Goal: Complete application form

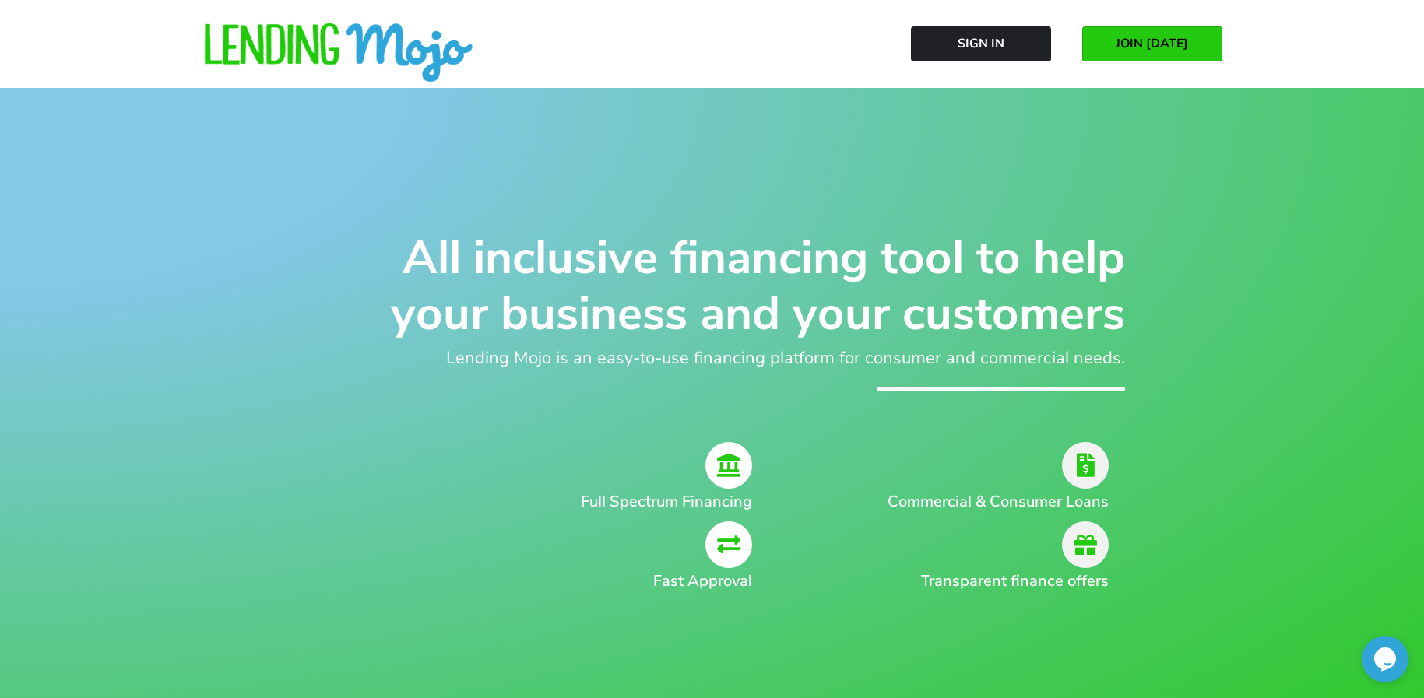
click at [1158, 40] on span "JOIN [DATE]" at bounding box center [1152, 44] width 72 height 14
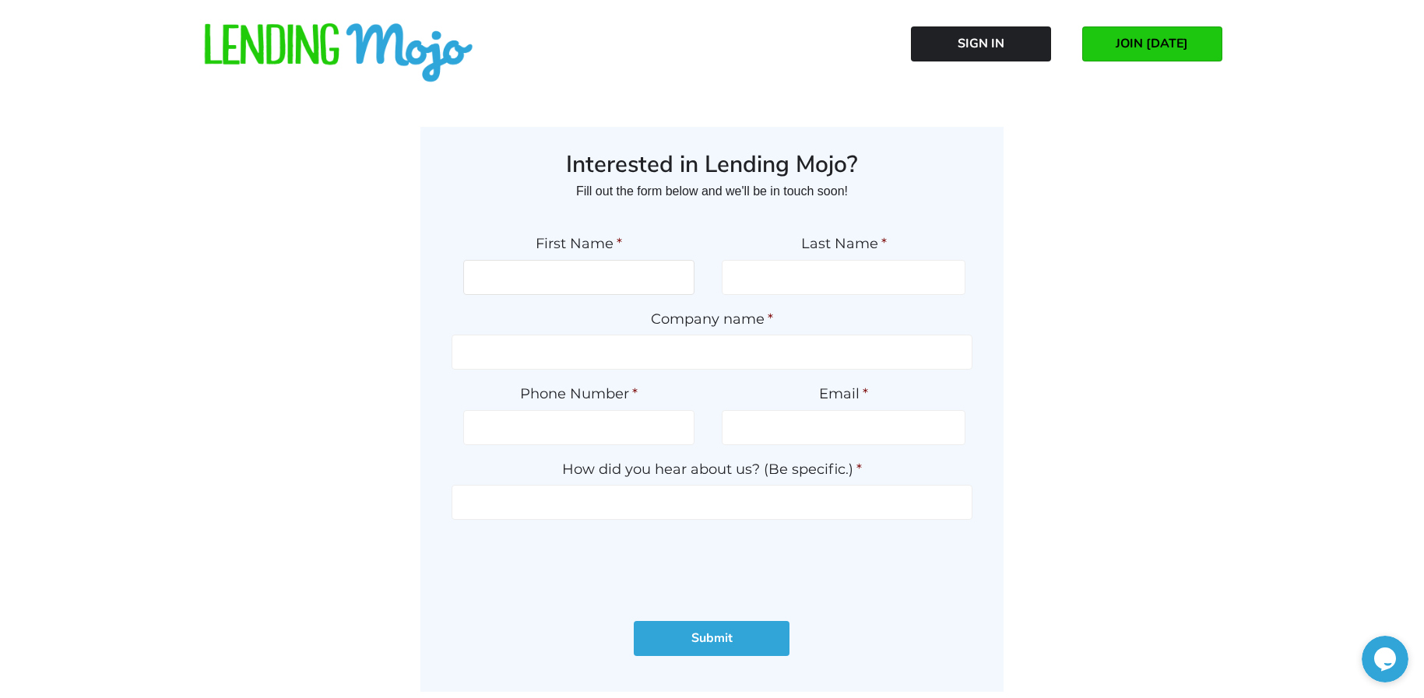
click at [593, 282] on input "First Name *" at bounding box center [578, 277] width 231 height 35
type input "e"
type input "z"
type input "ZEKE"
type input "RAMSEY"
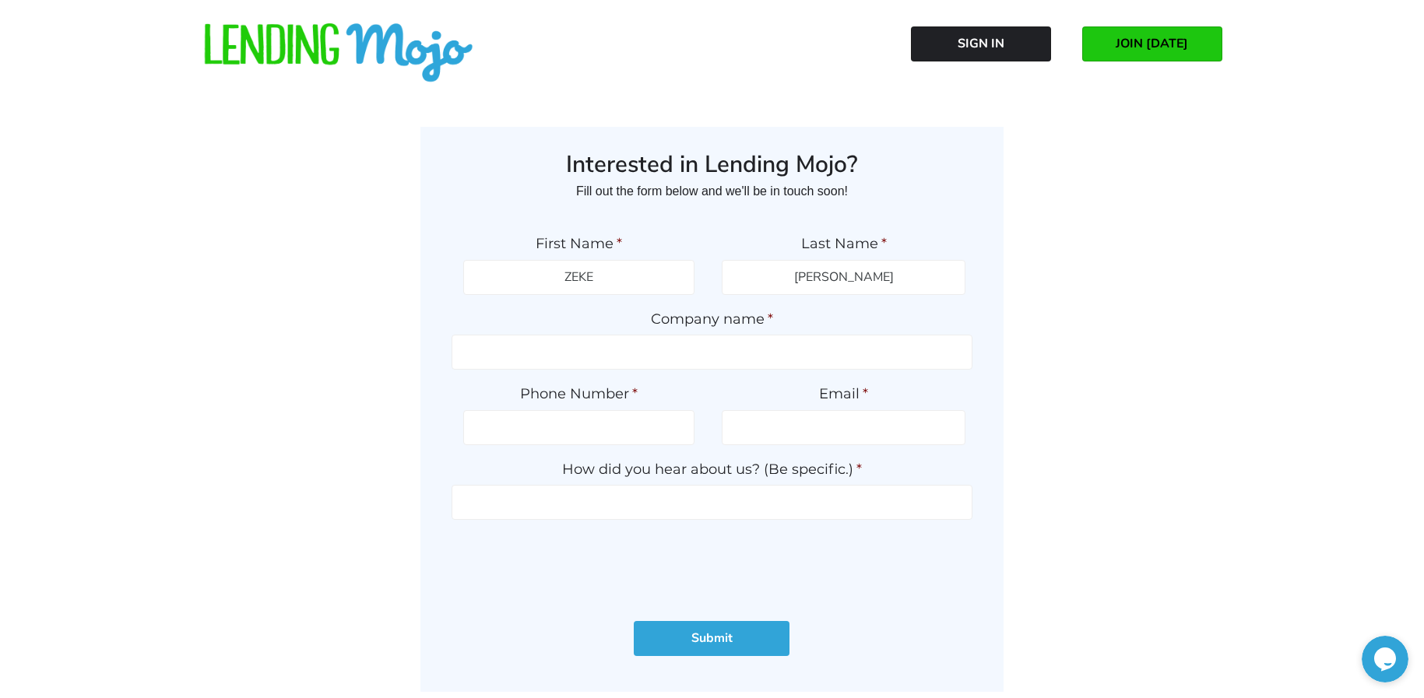
click at [768, 325] on span "*" at bounding box center [770, 319] width 5 height 17
click at [767, 335] on input "Company name *" at bounding box center [712, 352] width 521 height 35
type input "AUTODEAL JAX"
drag, startPoint x: 639, startPoint y: 430, endPoint x: 635, endPoint y: 443, distance: 13.8
click at [639, 430] on input "(___) ___-____" at bounding box center [578, 427] width 231 height 35
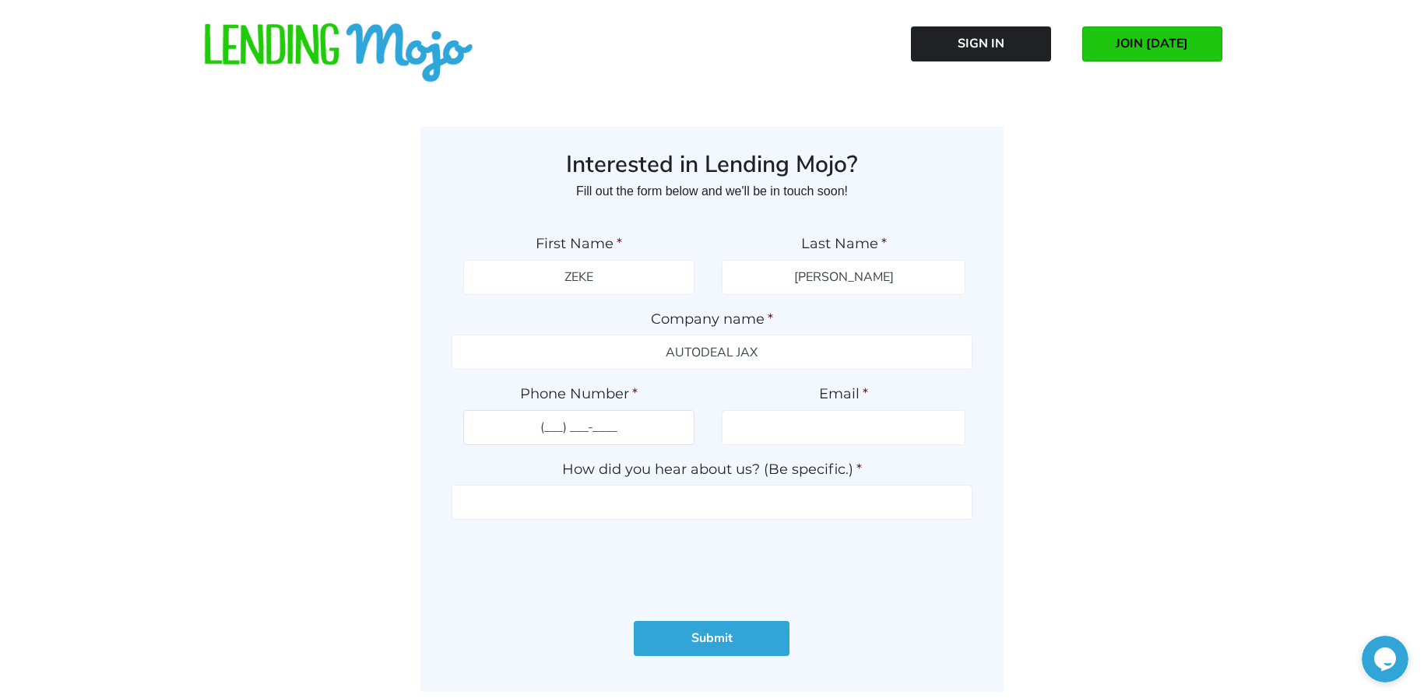
click at [552, 426] on input "(___) ___-____" at bounding box center [578, 427] width 231 height 35
type input "(_90) 425-0060"
click at [740, 430] on input "Email *" at bounding box center [844, 427] width 244 height 35
type input "autodealjax@gmail.com"
click at [583, 504] on input "How did you hear about us? (Be specific.) *" at bounding box center [712, 502] width 521 height 35
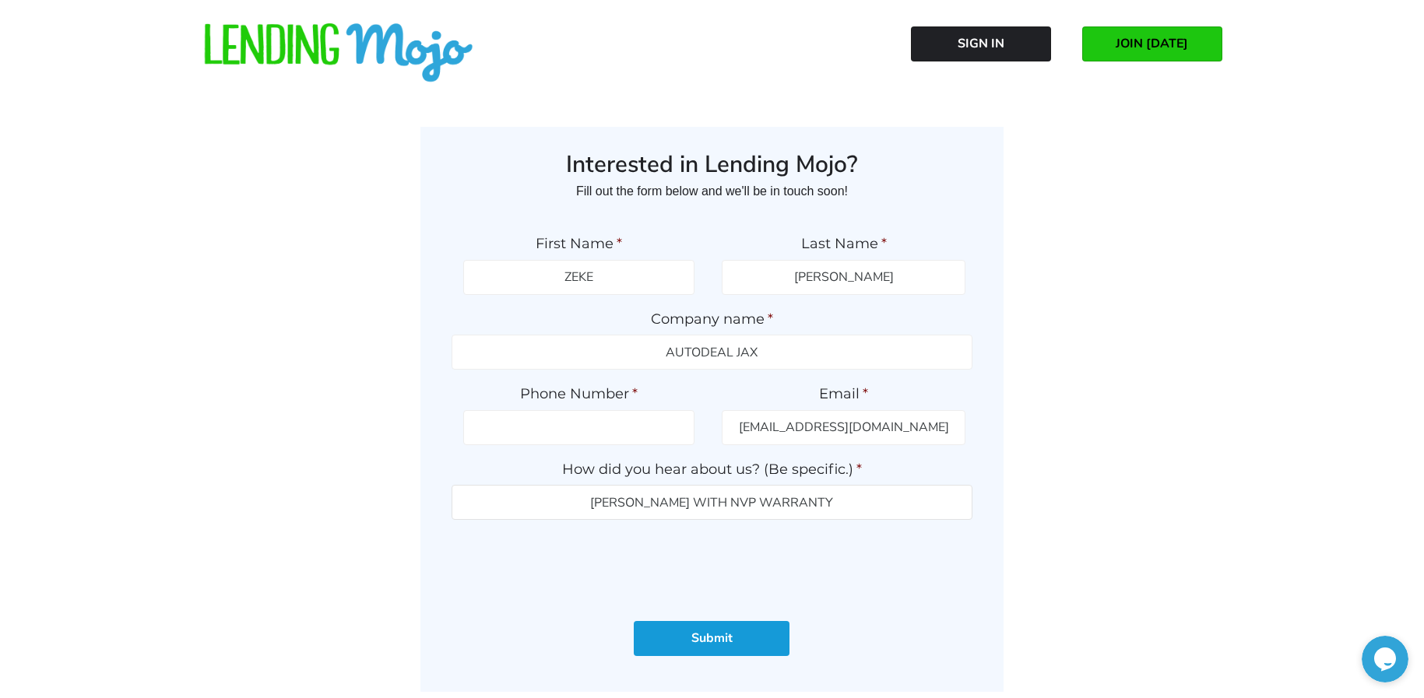
type input "JOEL ATHENEY WITH NVP WARRANTY"
click at [742, 635] on input "Submit" at bounding box center [712, 638] width 156 height 35
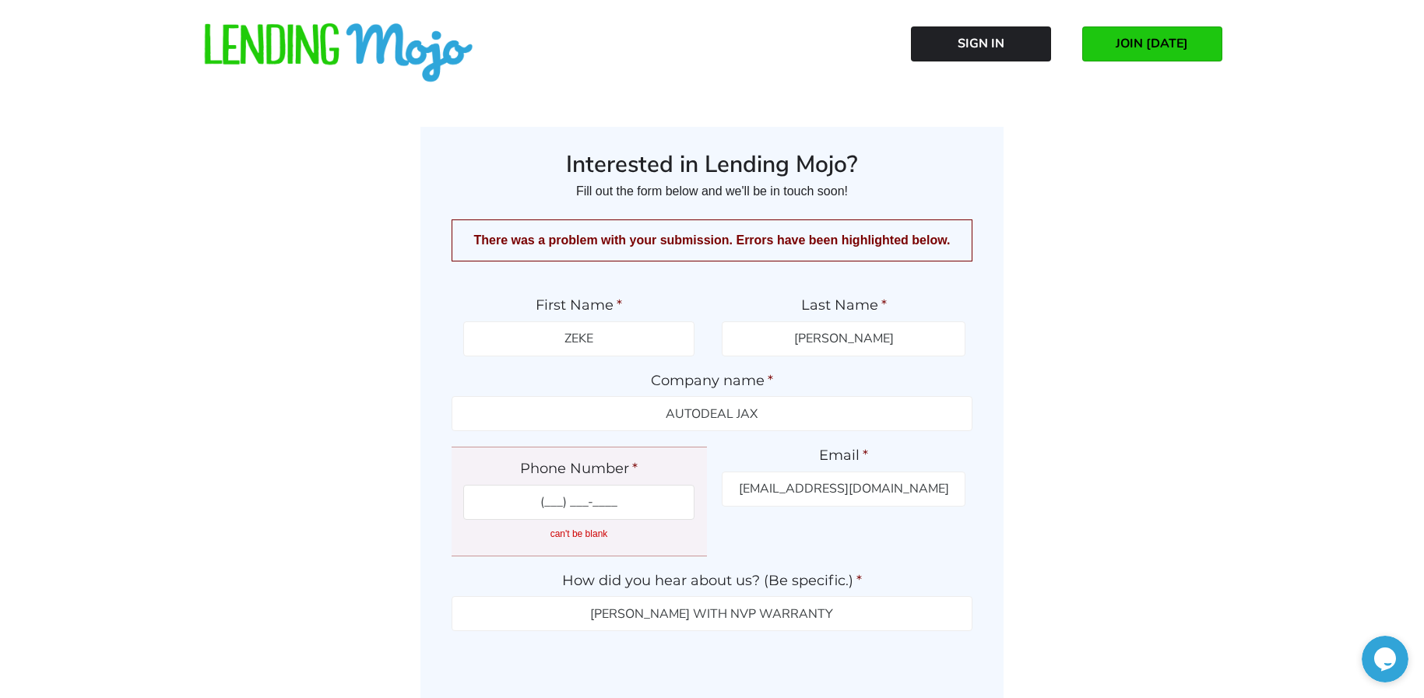
click at [586, 506] on input "(___) ___-____" at bounding box center [578, 502] width 231 height 35
type input "(___) ___-9042"
click at [1015, 588] on div "Interested in Lending Mojo? Fill out the form below and we'll be in touch soon!…" at bounding box center [712, 465] width 856 height 677
click at [496, 498] on input "(___) ___-____" at bounding box center [578, 502] width 231 height 35
type input "(904) 250-0600"
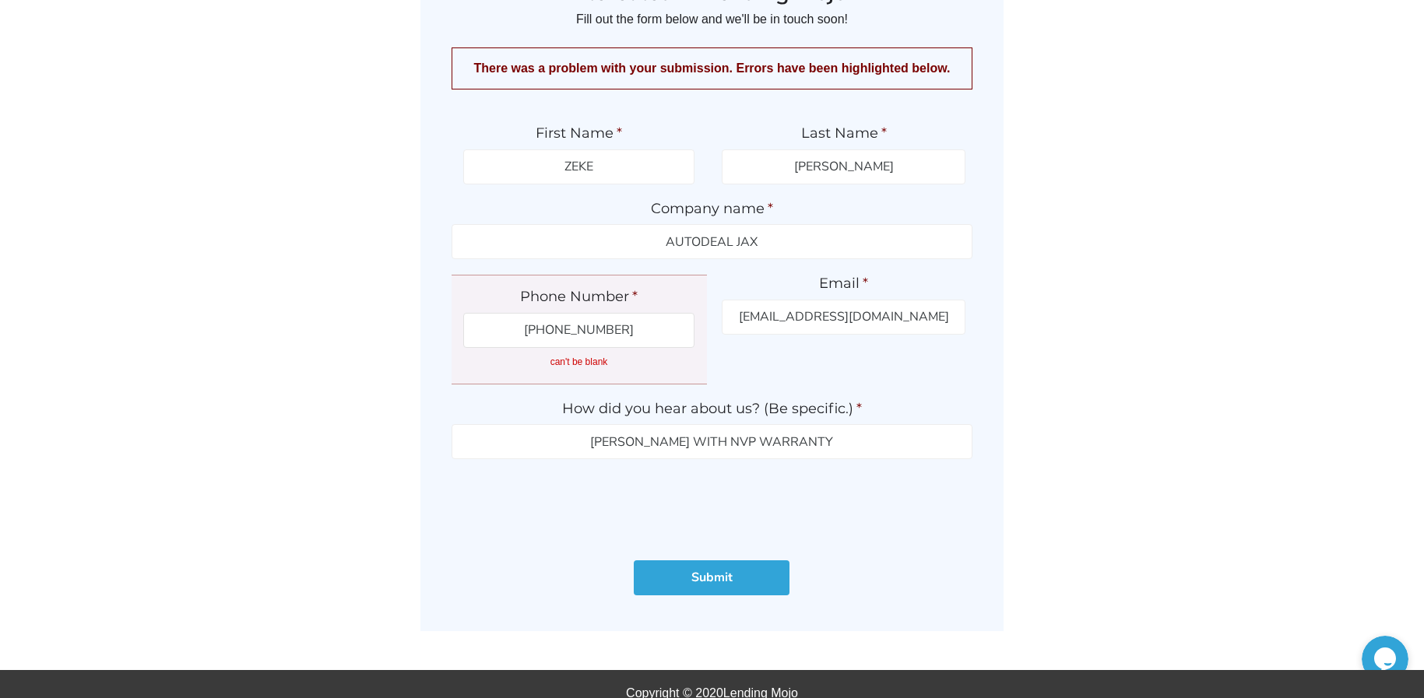
scroll to position [191, 0]
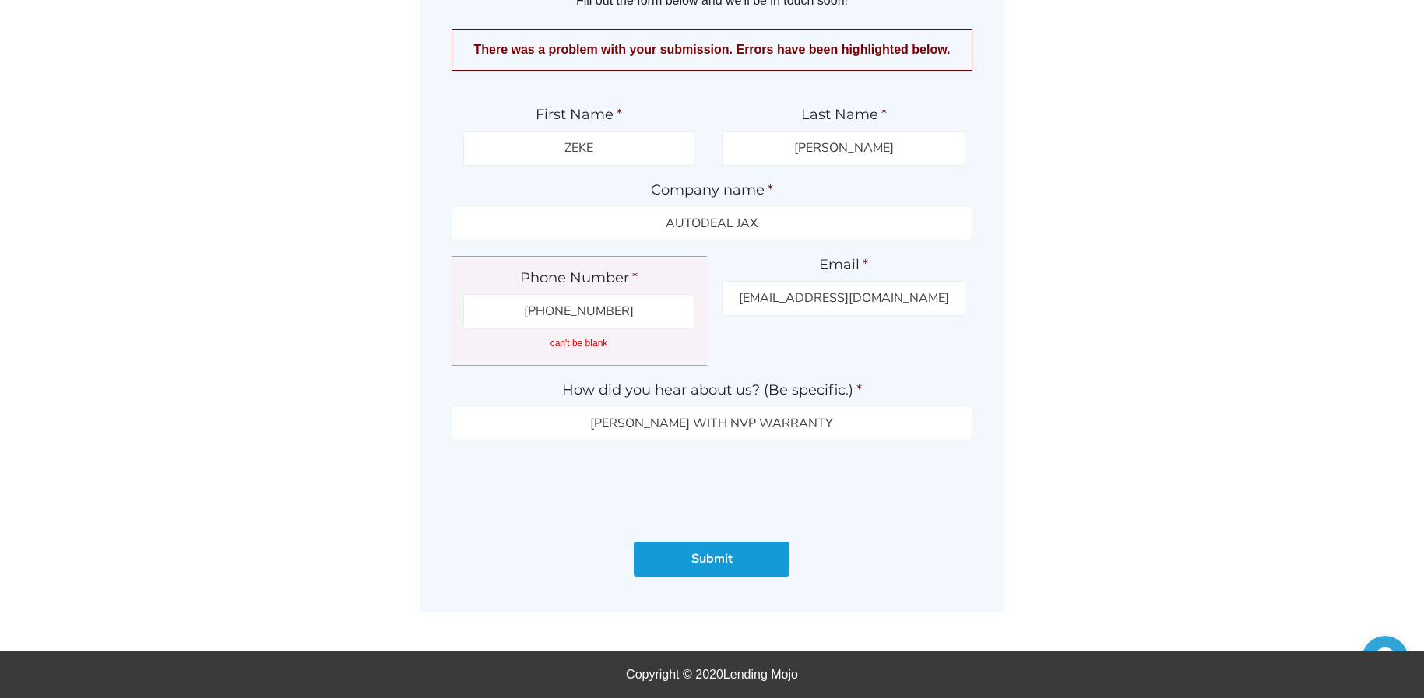
click at [712, 561] on input "Submit" at bounding box center [712, 559] width 156 height 35
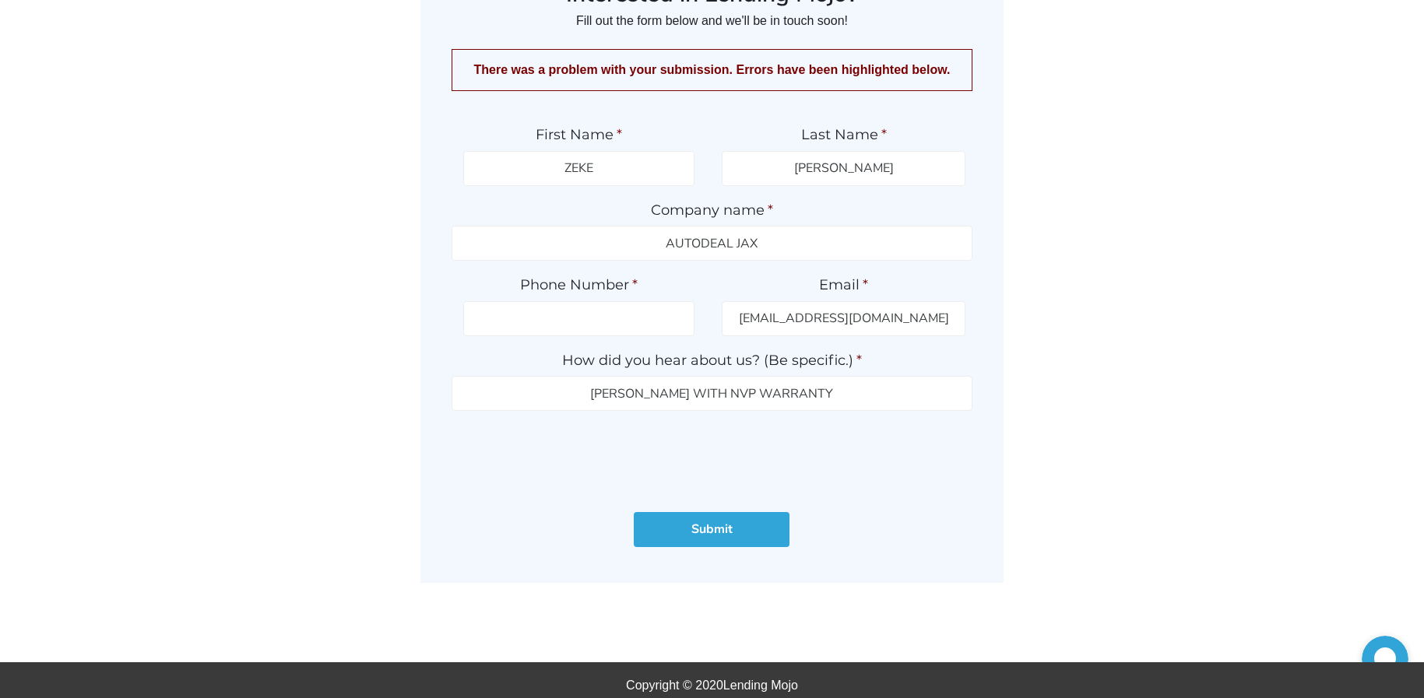
scroll to position [181, 0]
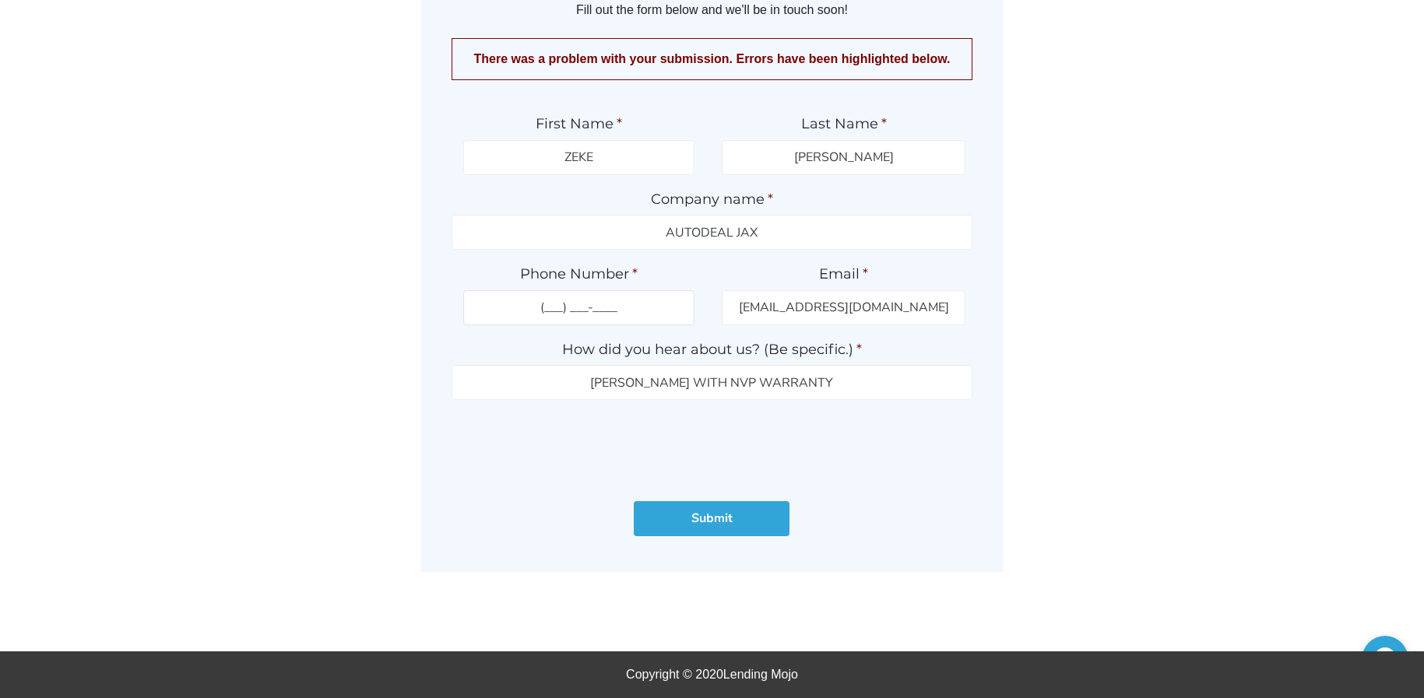
click at [564, 312] on input "(___) ___-____" at bounding box center [578, 307] width 231 height 35
click at [643, 307] on input "(___) 904-2500" at bounding box center [578, 307] width 231 height 35
type input "(904) 250-0600"
click at [705, 518] on input "Submit" at bounding box center [712, 518] width 156 height 35
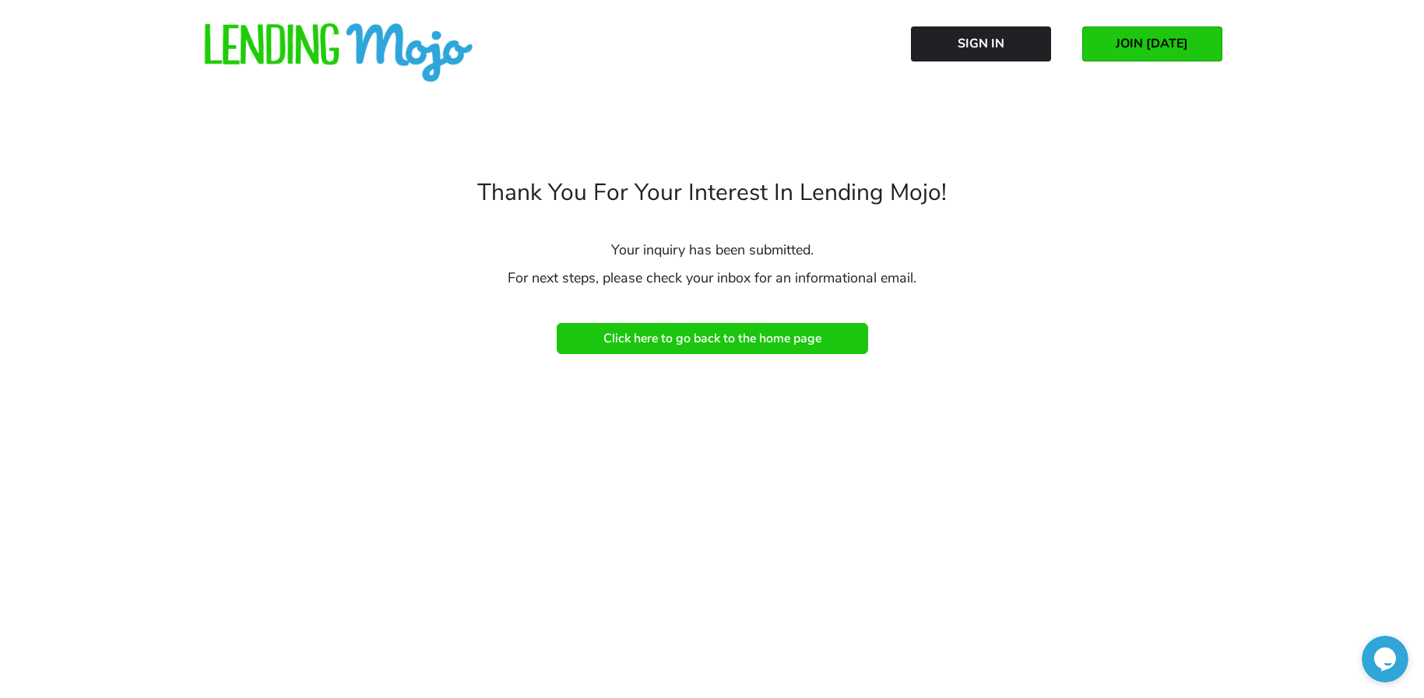
click at [711, 340] on span "Click here to go back to the home page" at bounding box center [712, 339] width 218 height 14
